Goal: Task Accomplishment & Management: Use online tool/utility

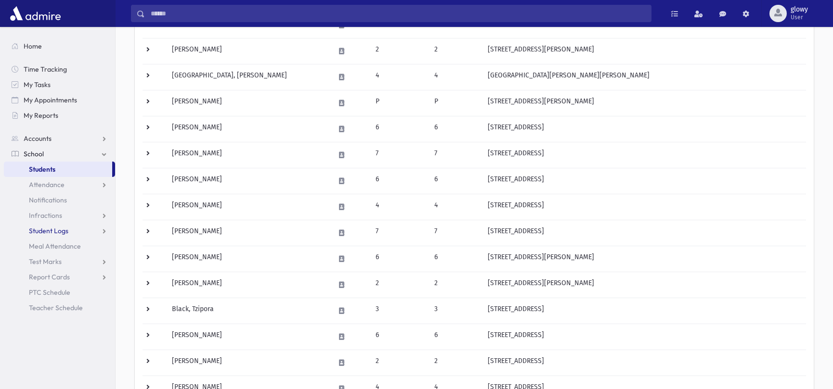
scroll to position [438, 0]
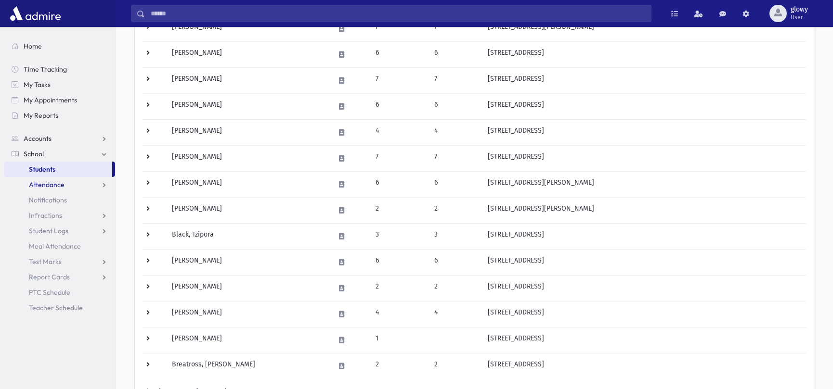
click at [48, 186] on span "Attendance" at bounding box center [47, 185] width 36 height 9
click at [46, 198] on span "Entry" at bounding box center [45, 200] width 16 height 9
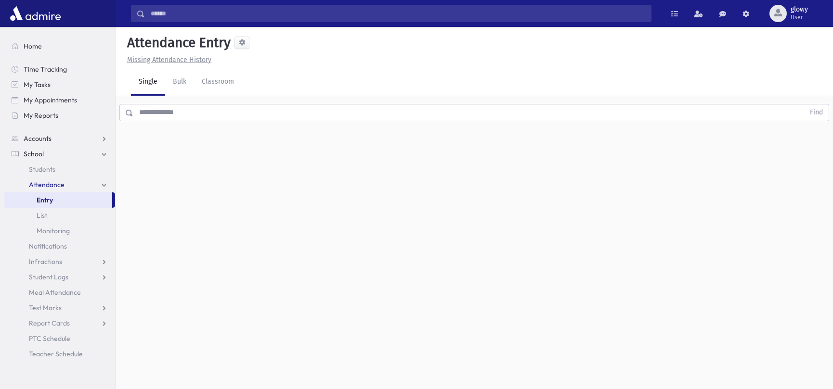
click at [381, 201] on div "Attendance Entry Missing Attendance History Single Bulk Classroom Find 0 record…" at bounding box center [474, 208] width 717 height 362
